Goal: Check status: Check status

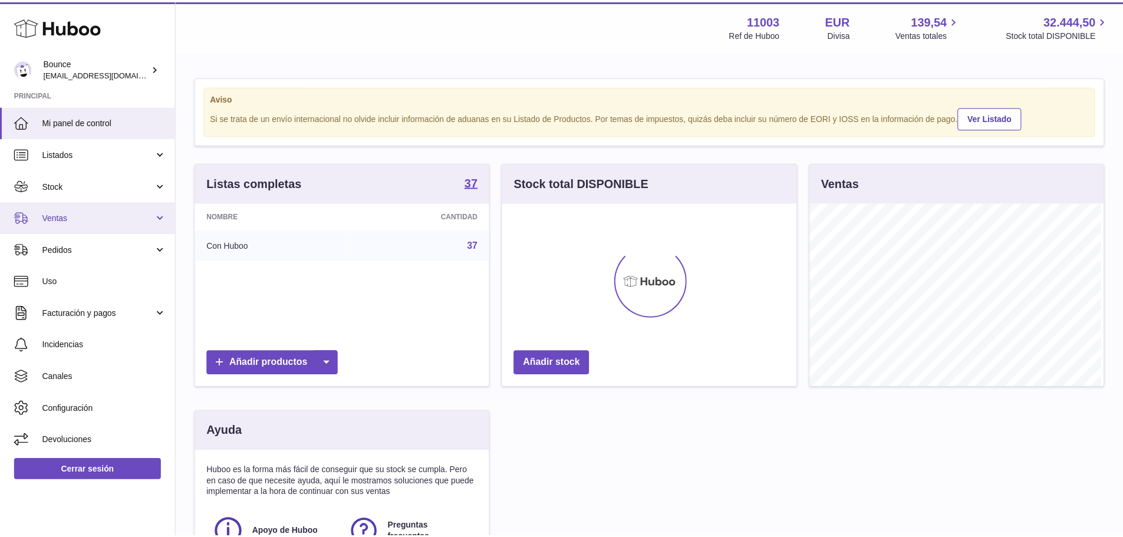
scroll to position [184, 297]
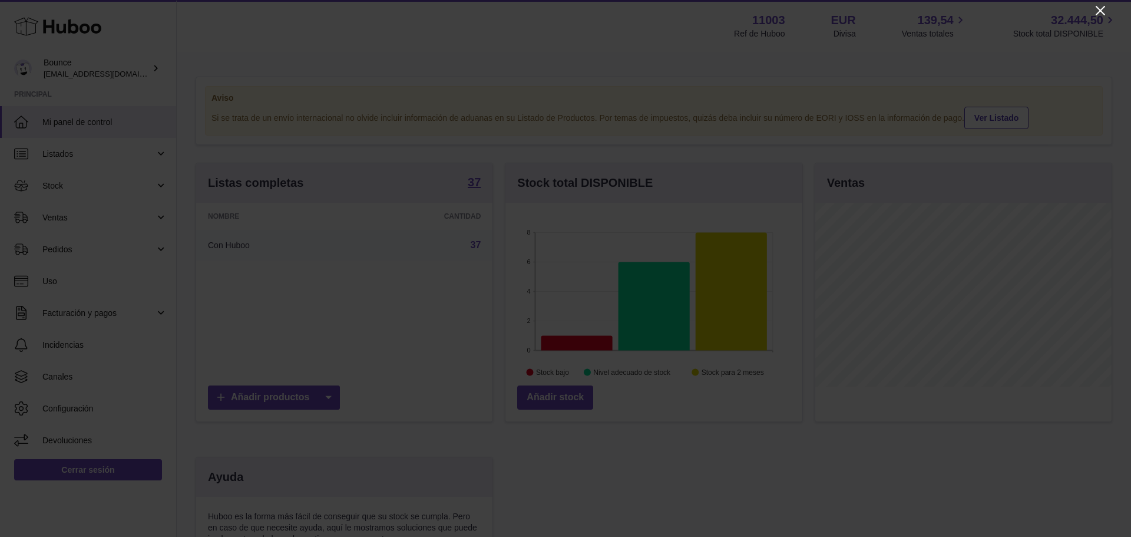
click at [1105, 10] on icon "Close" at bounding box center [1101, 11] width 14 height 14
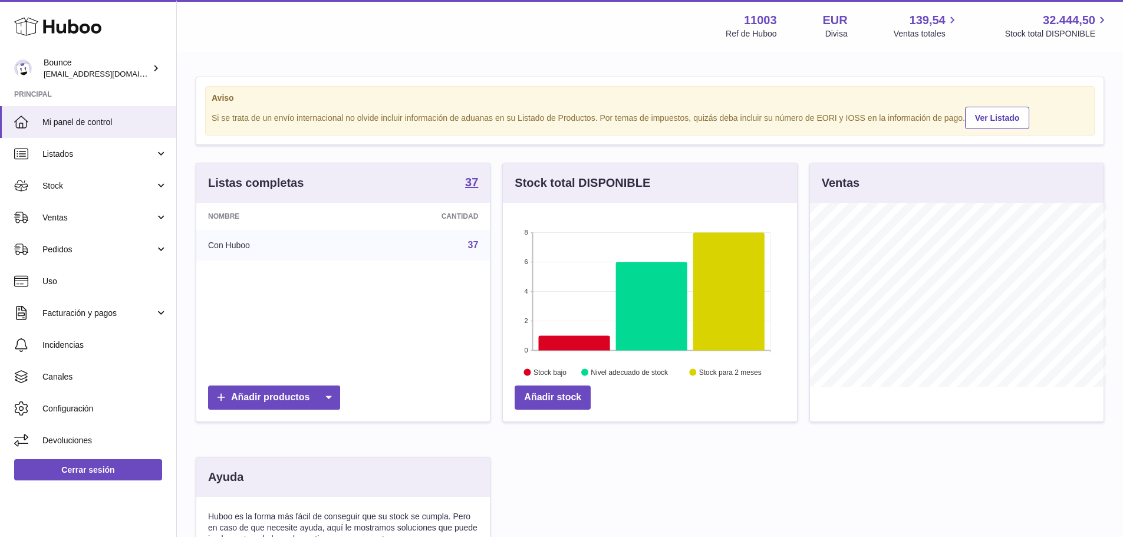
scroll to position [589098, 588988]
click at [70, 228] on link "Ventas" at bounding box center [88, 218] width 176 height 32
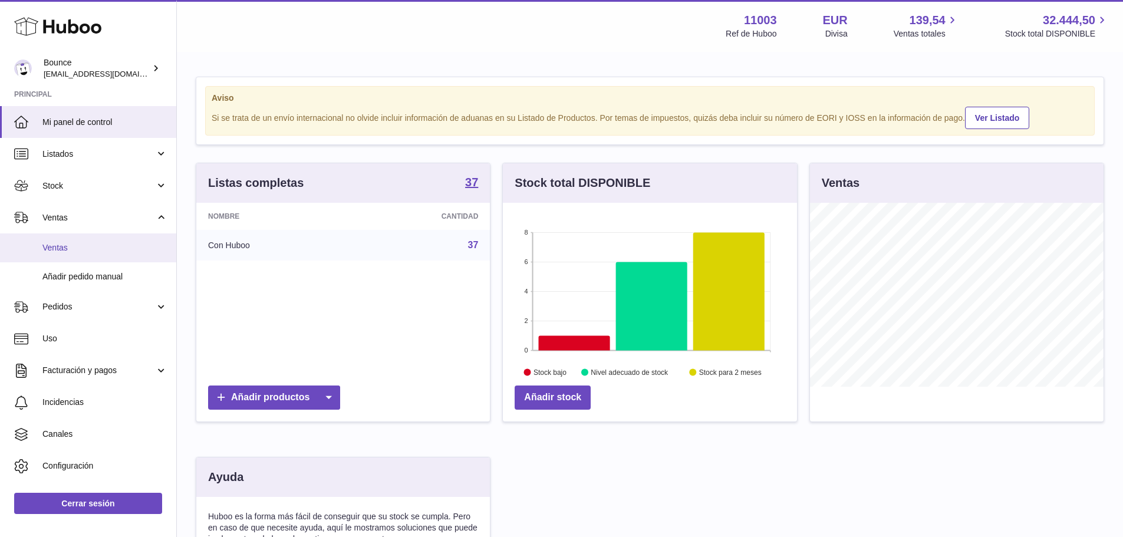
click at [71, 250] on span "Ventas" at bounding box center [104, 247] width 125 height 11
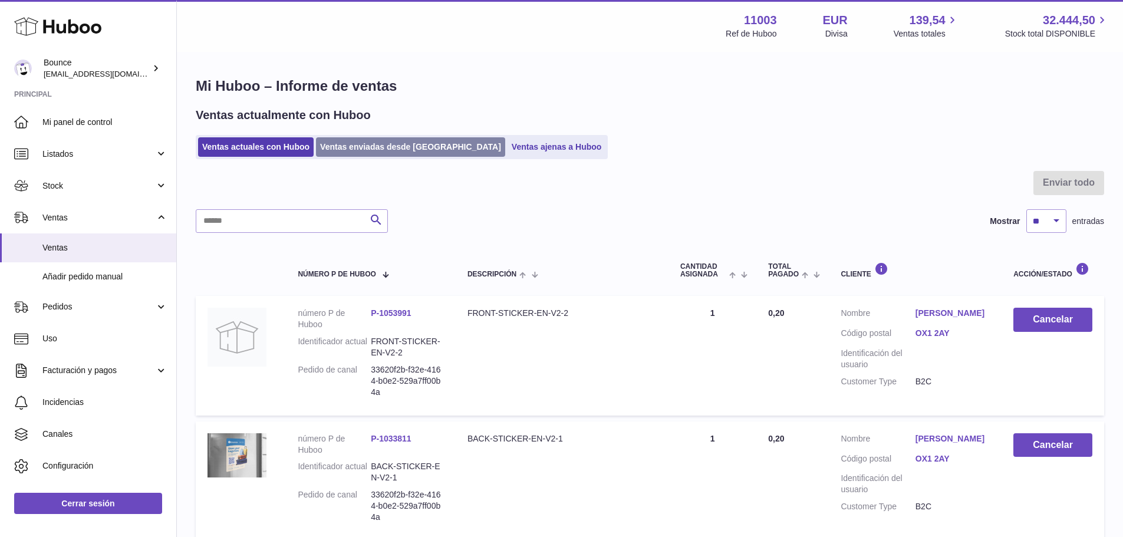
click at [398, 151] on link "Ventas enviadas desde [GEOGRAPHIC_DATA]" at bounding box center [410, 146] width 189 height 19
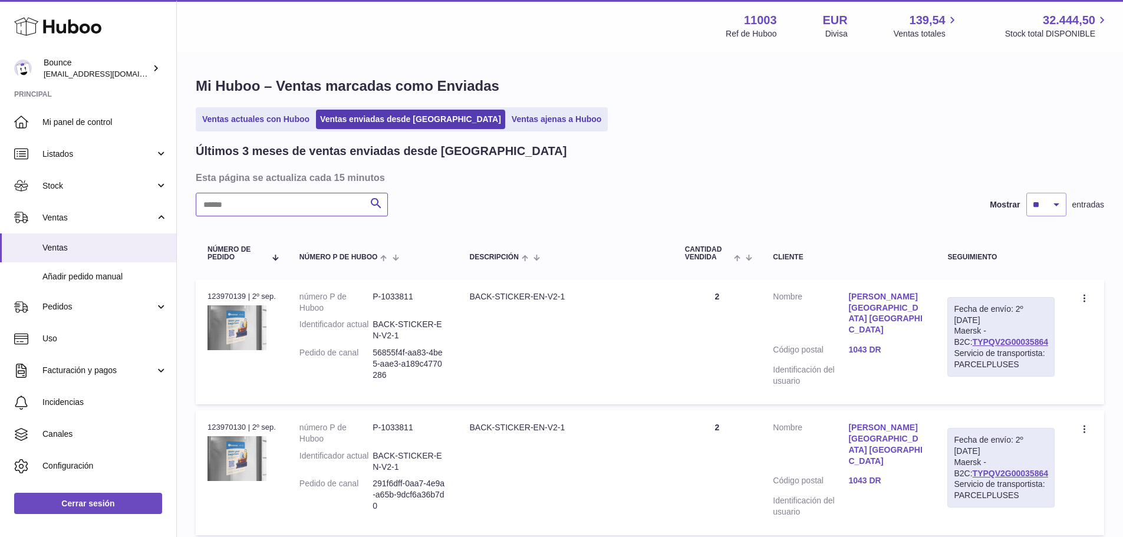
click at [312, 204] on input "text" at bounding box center [292, 205] width 192 height 24
paste input "*********"
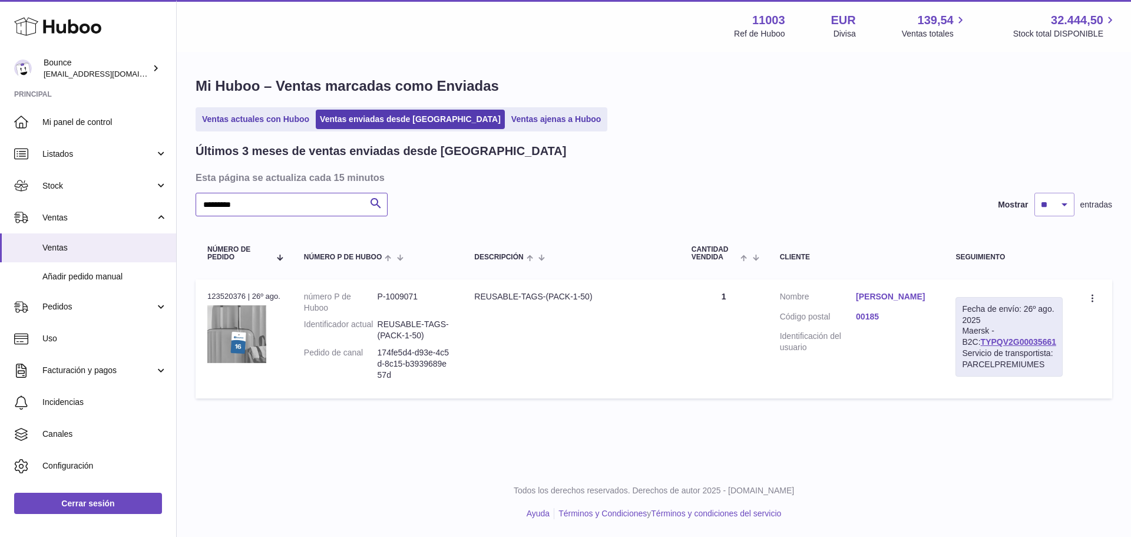
type input "*********"
click at [878, 297] on link "[PERSON_NAME]" at bounding box center [894, 296] width 76 height 11
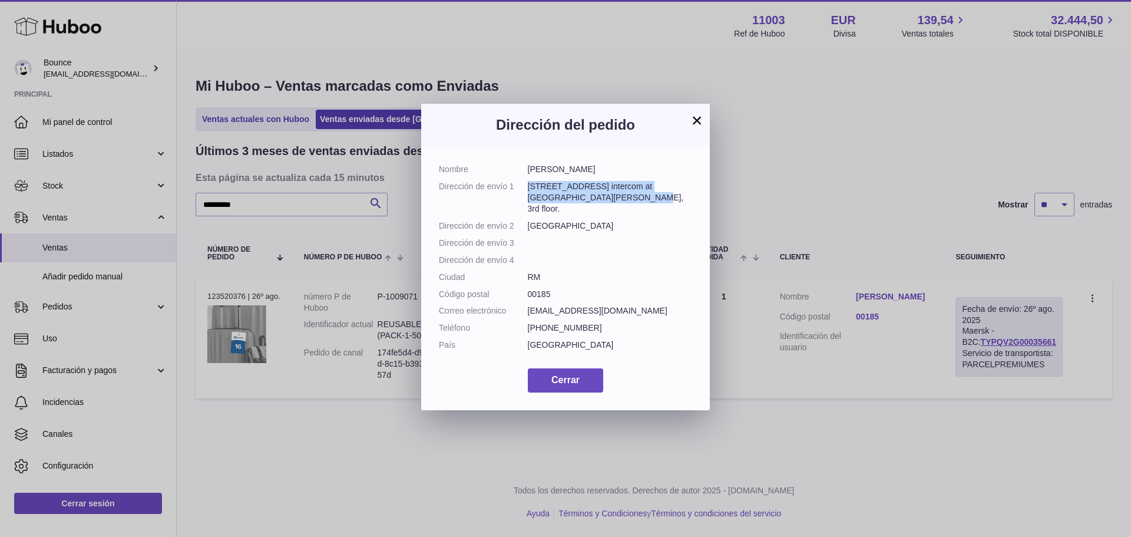
drag, startPoint x: 615, startPoint y: 197, endPoint x: 528, endPoint y: 189, distance: 87.6
click at [528, 189] on dd "[STREET_ADDRESS] intercom at [GEOGRAPHIC_DATA][PERSON_NAME], 3rd floor." at bounding box center [610, 198] width 165 height 34
copy dd "[STREET_ADDRESS] intercom at [GEOGRAPHIC_DATA][PERSON_NAME], 3rd floor."
click at [693, 118] on button "×" at bounding box center [697, 120] width 14 height 14
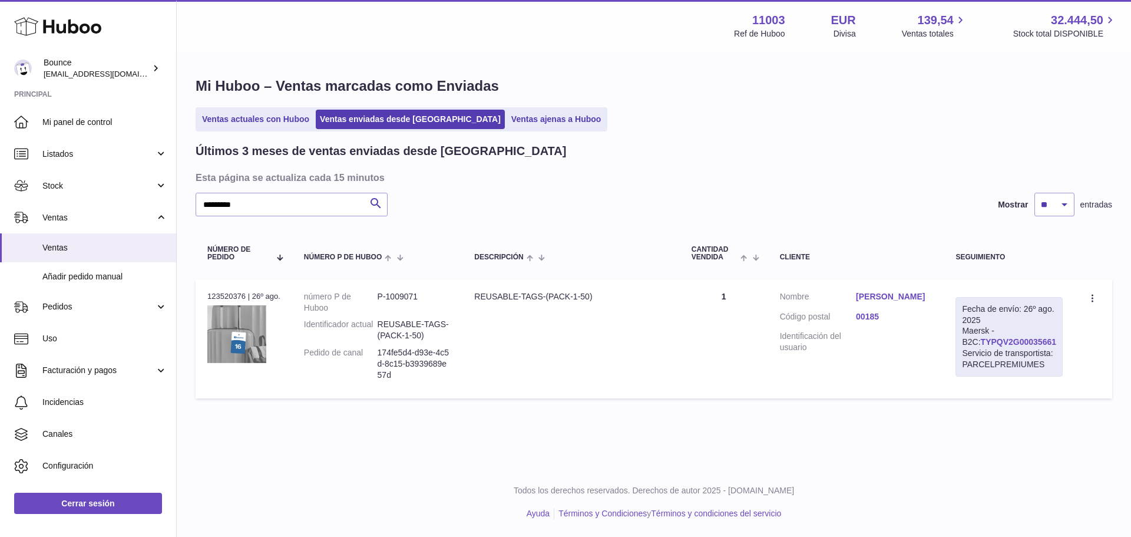
drag, startPoint x: 1054, startPoint y: 342, endPoint x: 969, endPoint y: 342, distance: 84.3
click at [969, 342] on div "Fecha de envío: 26º ago. 2025 Maersk - B2C: TYPQV2G00035661 Servicio de transpo…" at bounding box center [1009, 337] width 107 height 80
copy link "TYPQV2G00035661"
click at [896, 297] on link "[PERSON_NAME]" at bounding box center [894, 296] width 76 height 11
